Goal: Transaction & Acquisition: Purchase product/service

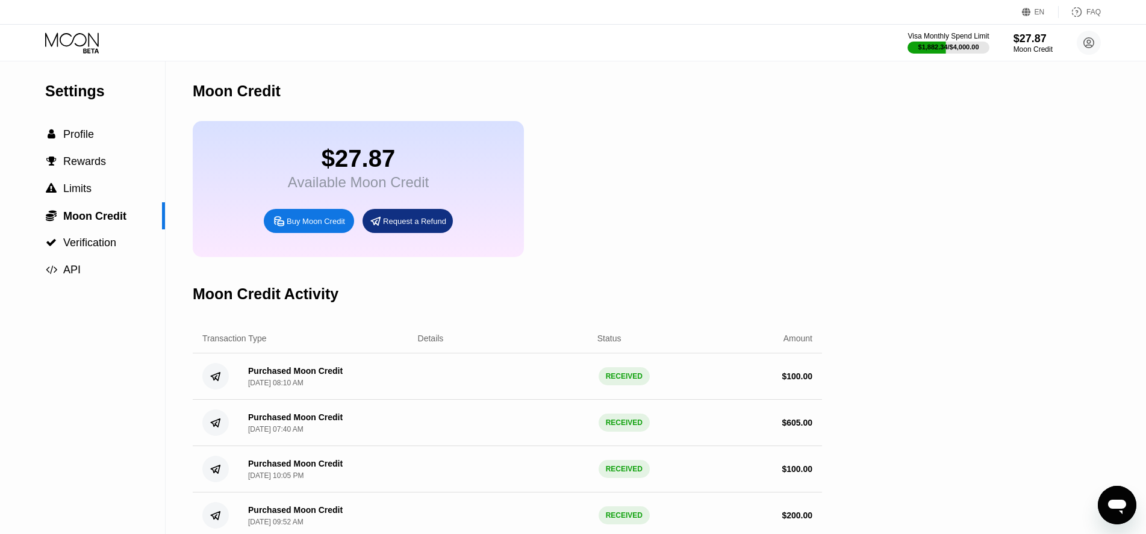
click at [301, 227] on div "Buy Moon Credit" at bounding box center [316, 221] width 58 height 10
type input "0"
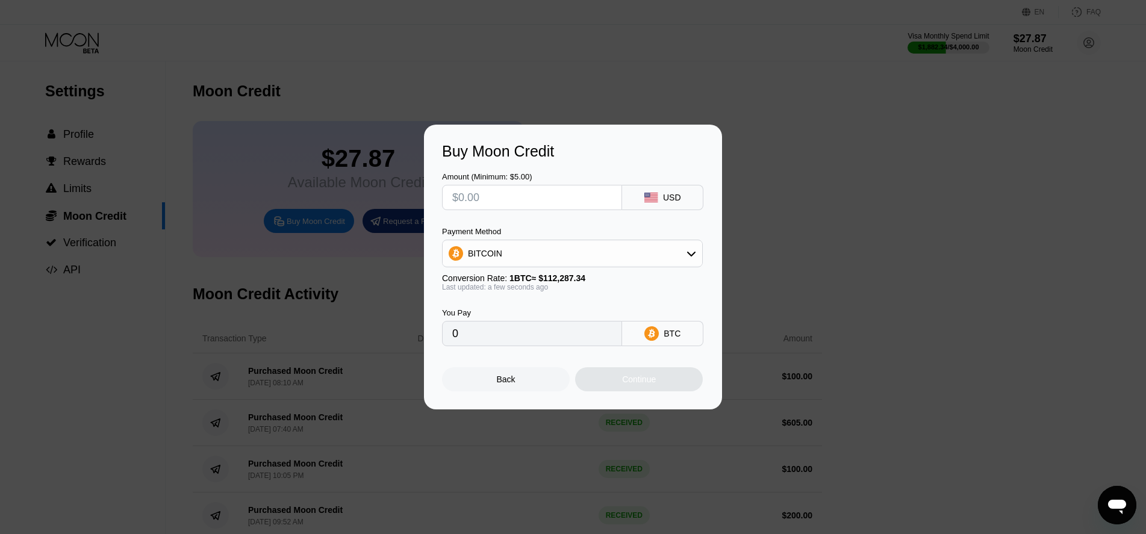
click at [486, 196] on input "text" at bounding box center [532, 198] width 160 height 24
type input "$300"
type input "0.00267071"
drag, startPoint x: 495, startPoint y: 195, endPoint x: 430, endPoint y: 192, distance: 64.5
click at [452, 192] on input "$300" at bounding box center [532, 198] width 160 height 24
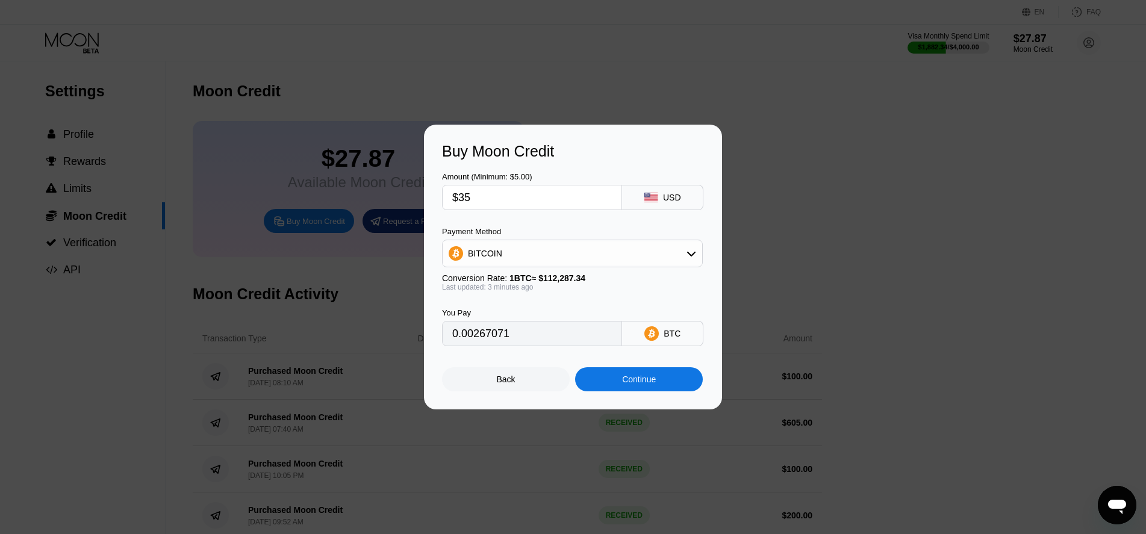
type input "$350"
type input "0.00311583"
type input "$350"
click at [624, 384] on div "Continue" at bounding box center [639, 380] width 34 height 10
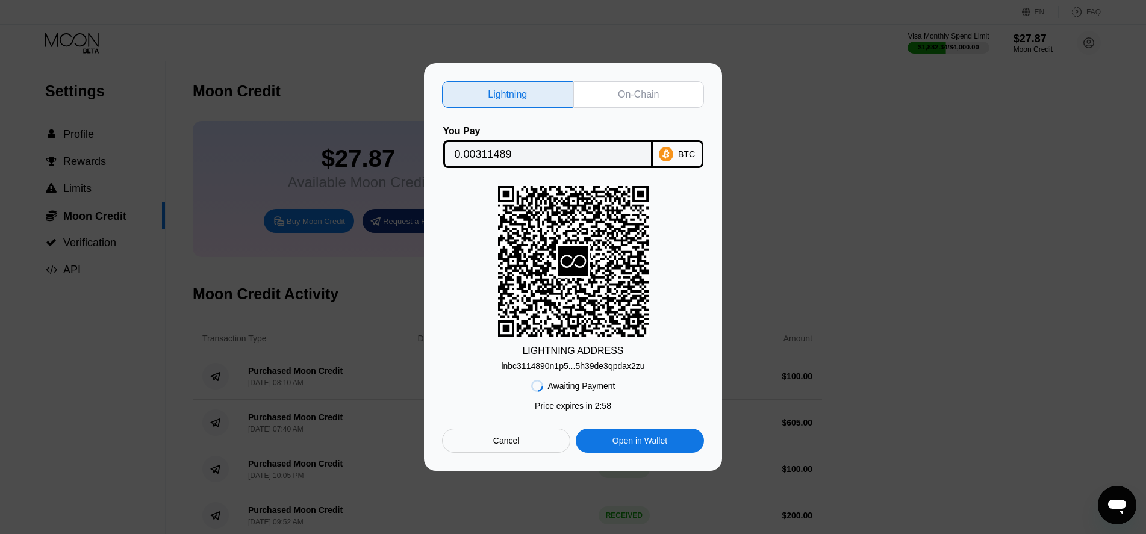
click at [589, 369] on div "lnbc3114890n1p5...5h39de3qpdax2zu" at bounding box center [572, 366] width 143 height 10
click at [491, 148] on input "0.00311489" at bounding box center [548, 154] width 187 height 24
click at [527, 371] on div "lnbc3114890n1p5...5h39de3qpdax2zu" at bounding box center [572, 366] width 143 height 10
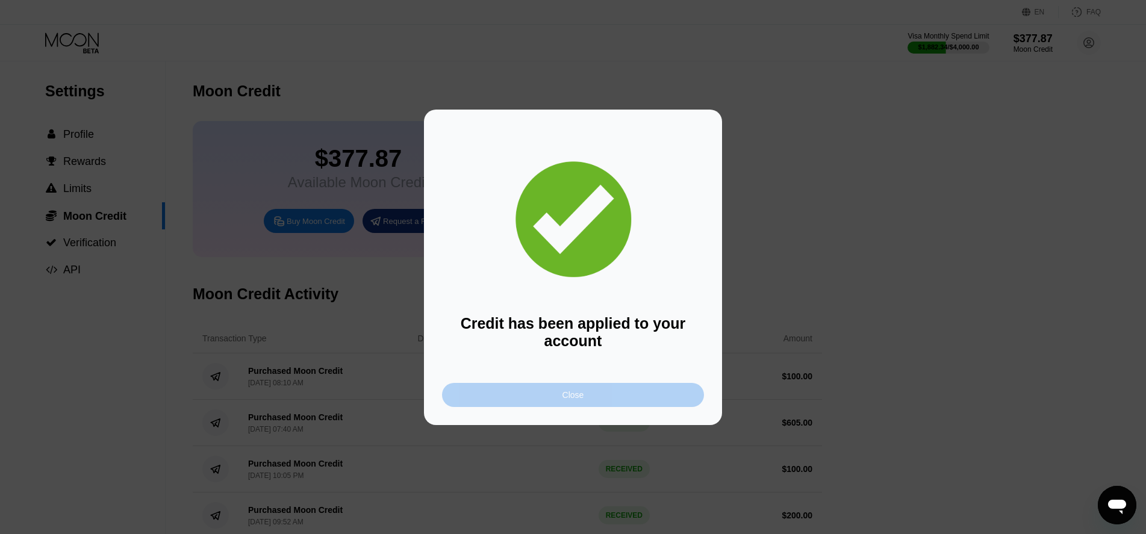
click at [565, 397] on div "Close" at bounding box center [574, 395] width 22 height 10
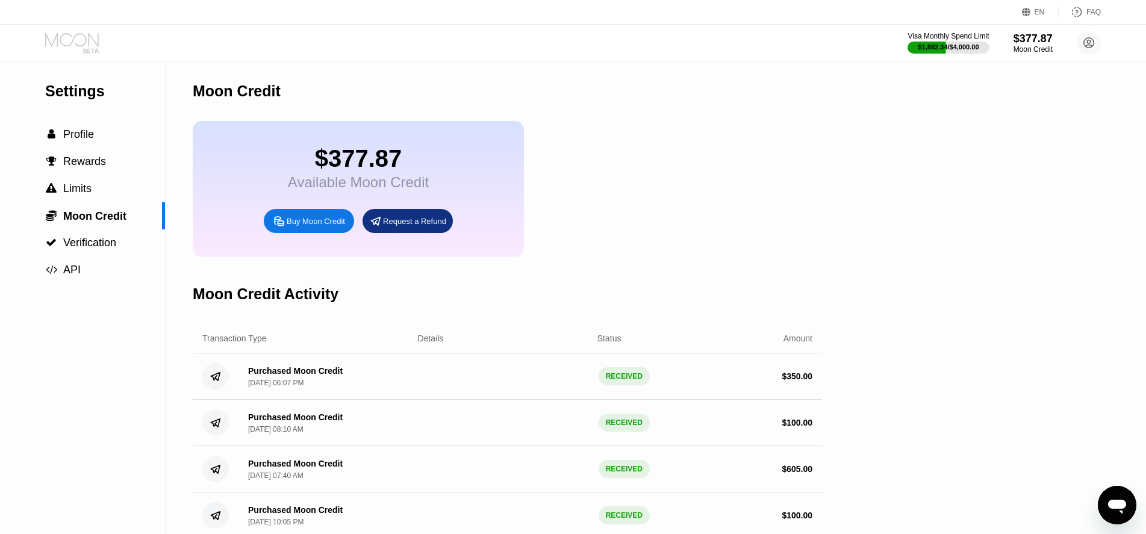
click at [86, 48] on icon at bounding box center [73, 43] width 56 height 21
